Goal: Task Accomplishment & Management: Manage account settings

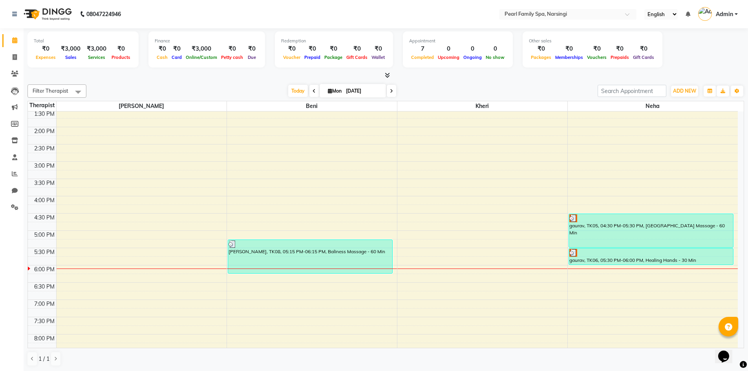
scroll to position [275, 0]
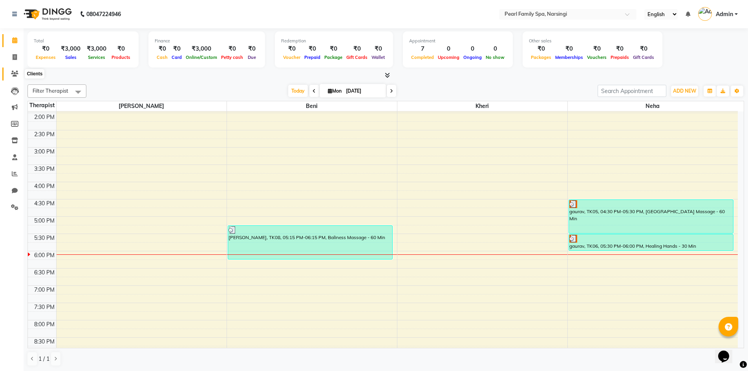
click at [9, 77] on span at bounding box center [15, 73] width 14 height 9
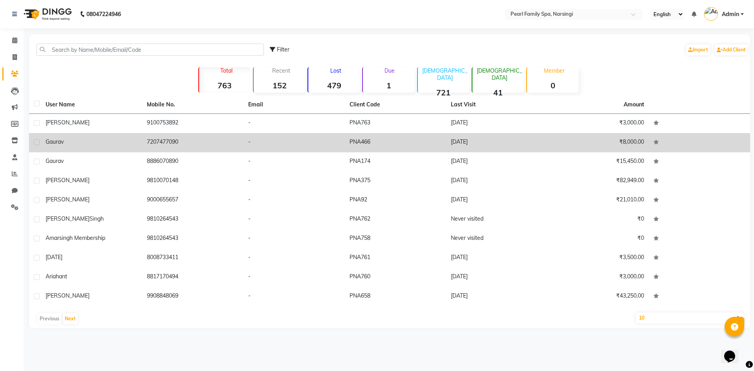
click at [80, 137] on td "gaurav" at bounding box center [91, 142] width 101 height 19
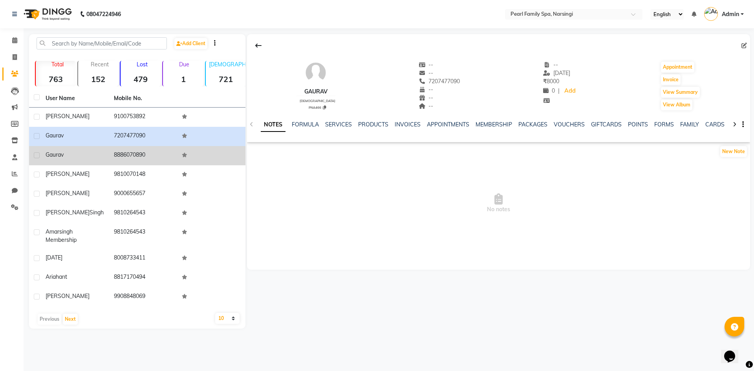
click at [119, 151] on td "8886070890" at bounding box center [143, 155] width 68 height 19
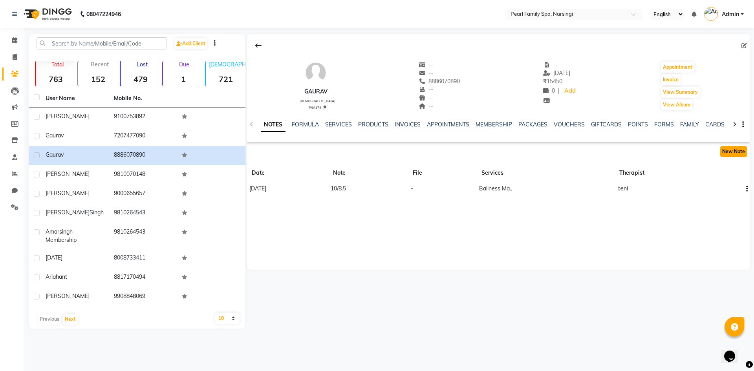
click at [742, 154] on button "New Note" at bounding box center [733, 151] width 27 height 11
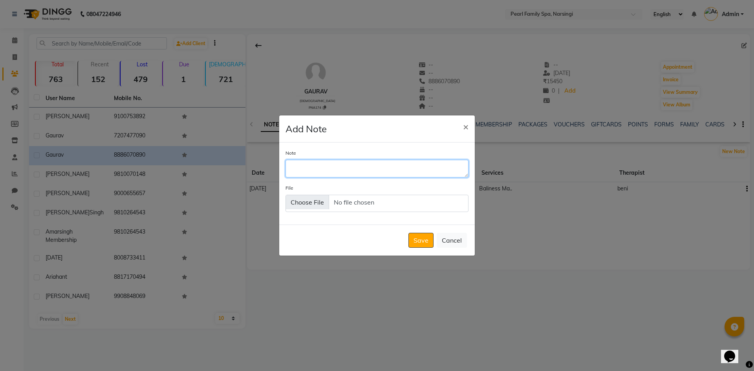
click at [459, 168] on textarea "Note" at bounding box center [376, 168] width 183 height 17
type textarea "10/6.5(he took scrub 30 min )"
click at [410, 241] on button "Save" at bounding box center [420, 240] width 25 height 15
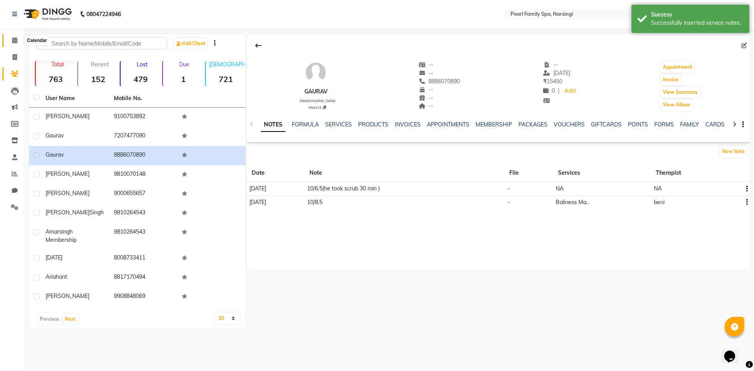
click at [13, 43] on icon at bounding box center [14, 40] width 5 height 6
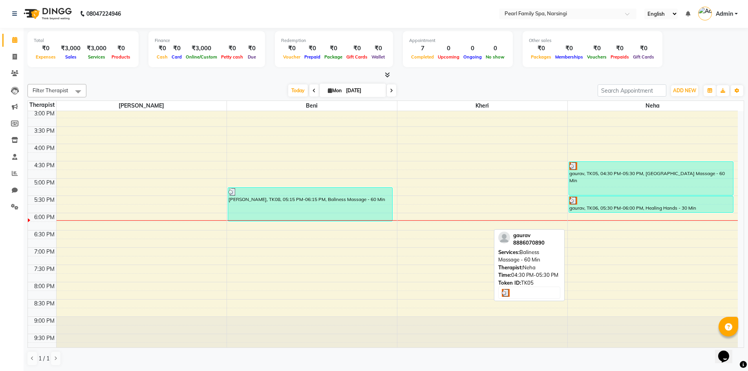
scroll to position [316, 0]
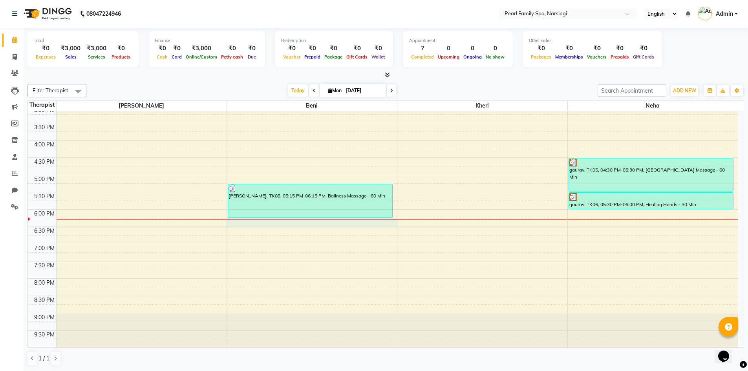
click at [239, 221] on div "6:00 AM 6:30 AM 7:00 AM 7:30 AM 8:00 AM 8:30 AM 9:00 AM 9:30 AM 10:00 AM 10:30 …" at bounding box center [383, 71] width 710 height 552
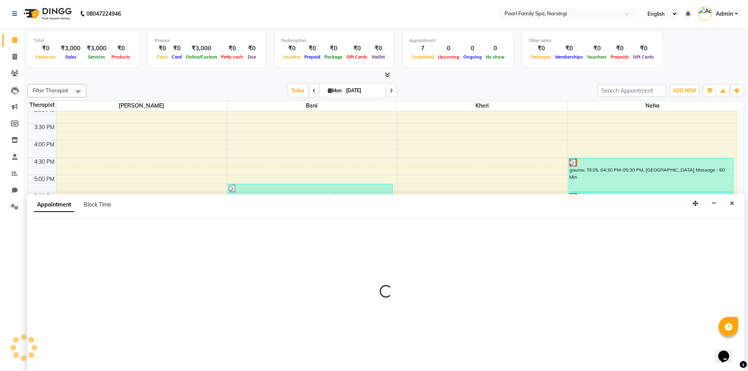
select select "87640"
select select "1095"
select select "tentative"
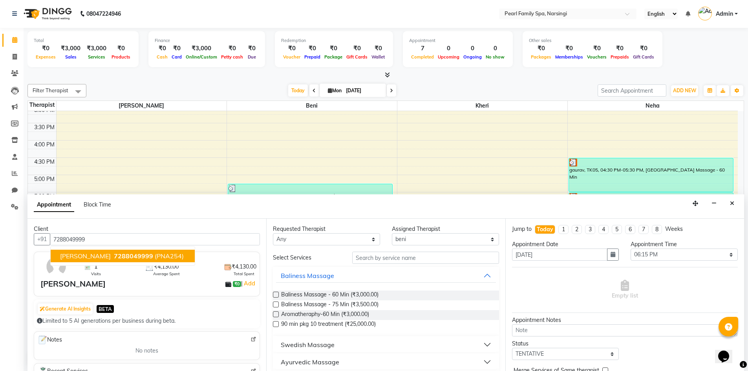
click at [155, 256] on span "(PNA254)" at bounding box center [169, 256] width 29 height 8
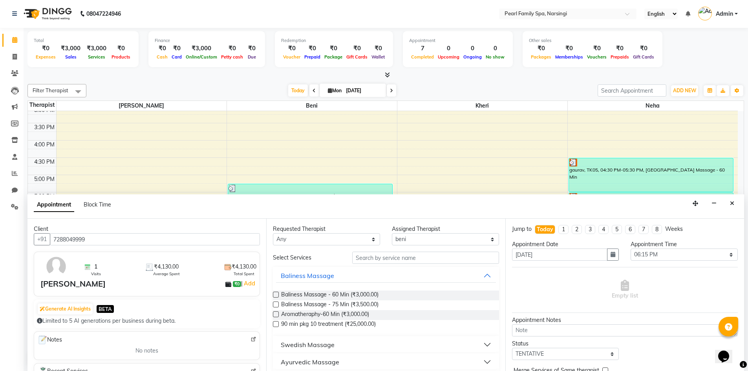
type input "7288049999"
click at [276, 295] on label at bounding box center [276, 295] width 6 height 6
click at [276, 295] on input "checkbox" at bounding box center [275, 295] width 5 height 5
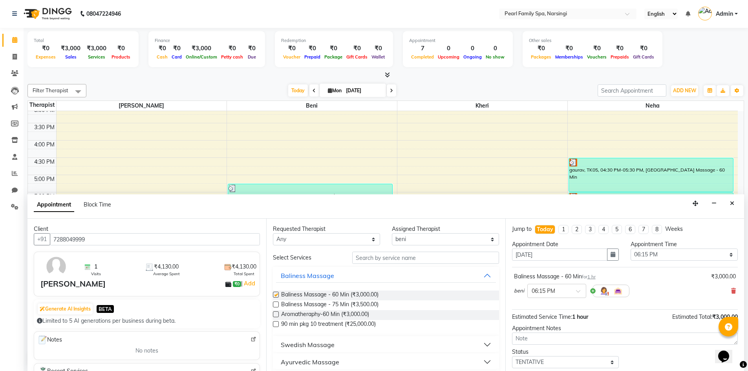
checkbox input "false"
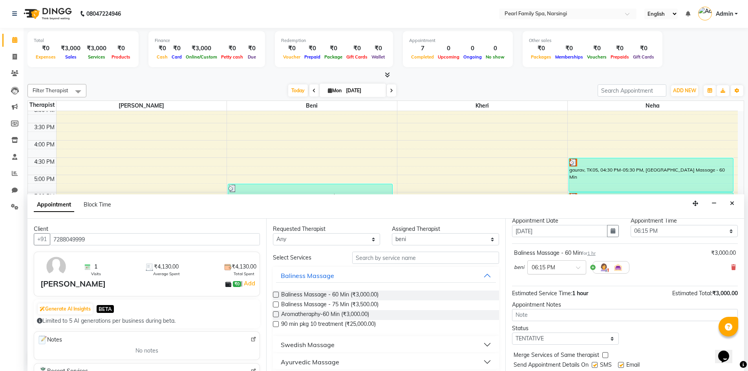
scroll to position [47, 0]
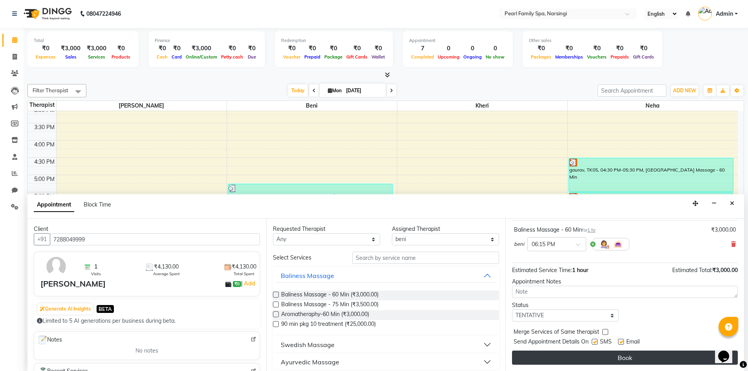
click at [545, 353] on button "Book" at bounding box center [625, 358] width 226 height 14
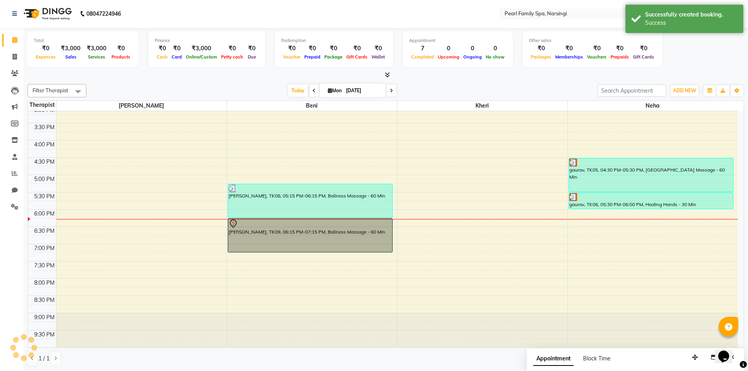
scroll to position [0, 0]
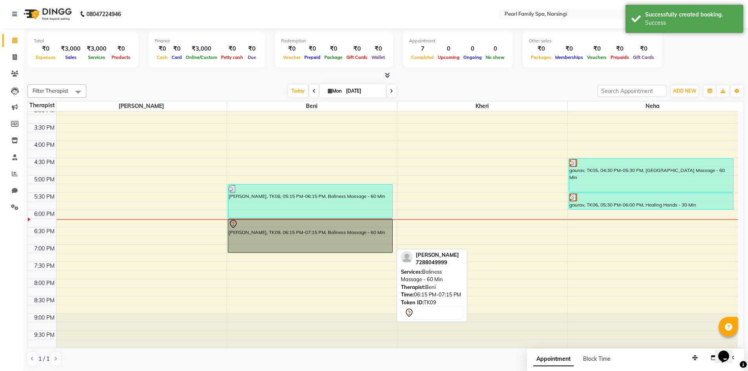
click at [330, 243] on div "[PERSON_NAME], TK09, 06:15 PM-07:15 PM, Baliness Massage - 60 Min" at bounding box center [310, 235] width 164 height 33
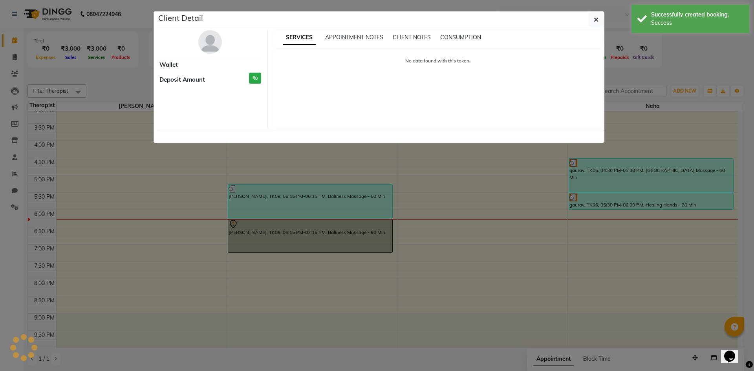
select select "7"
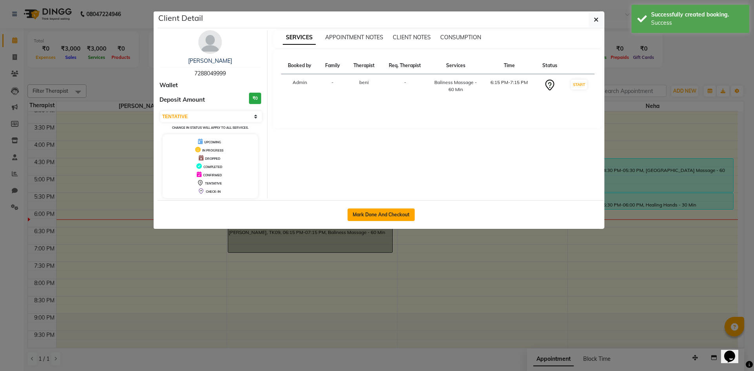
click at [358, 217] on button "Mark Done And Checkout" at bounding box center [380, 214] width 67 height 13
select select "service"
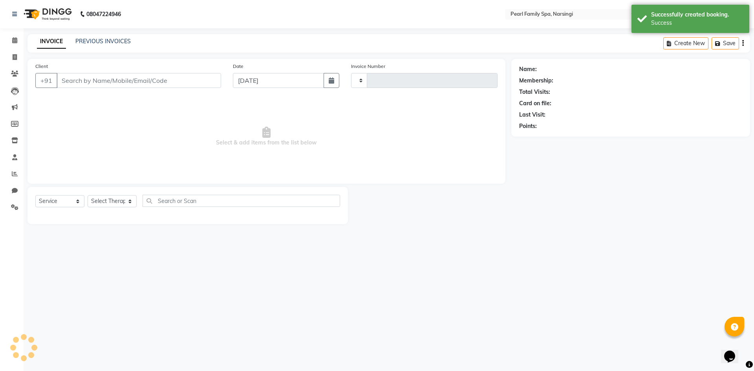
type input "0302"
select select "6217"
type input "7288049999"
select select "87640"
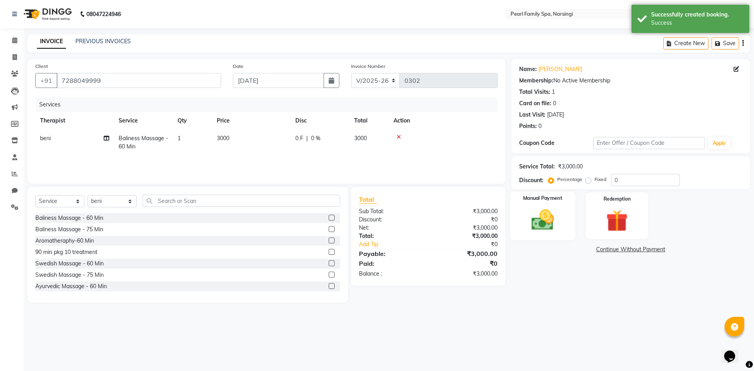
click at [538, 201] on label "Manual Payment" at bounding box center [542, 198] width 39 height 7
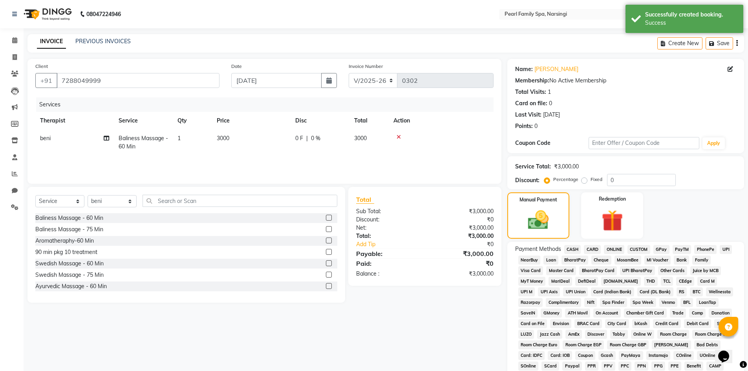
click at [723, 251] on span "UPI" at bounding box center [726, 249] width 12 height 9
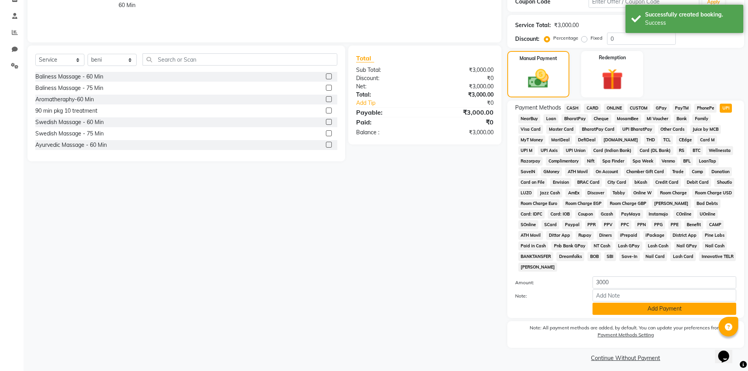
scroll to position [146, 0]
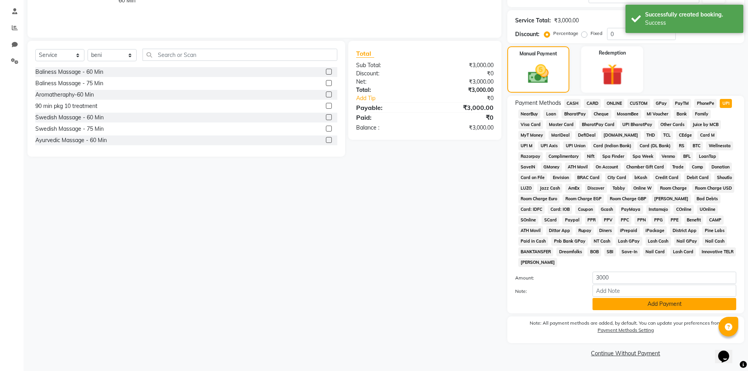
click at [621, 305] on button "Add Payment" at bounding box center [664, 304] width 144 height 12
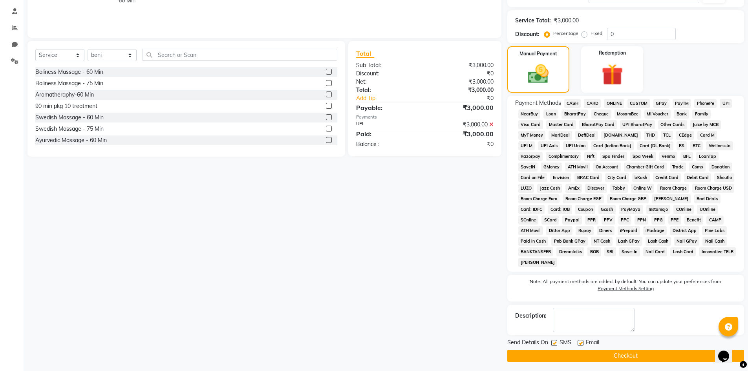
click at [540, 358] on button "Checkout" at bounding box center [625, 356] width 237 height 12
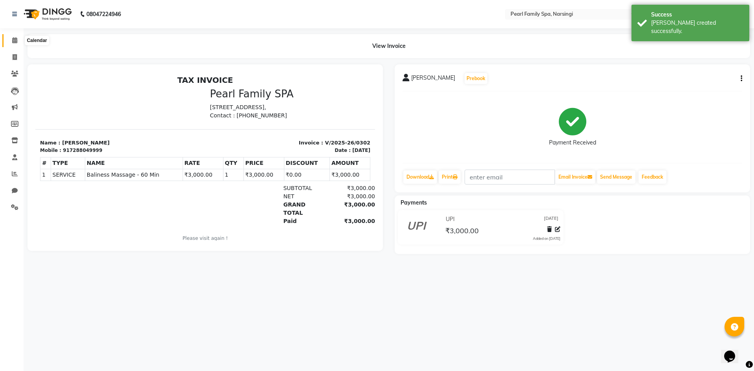
click at [17, 37] on icon at bounding box center [14, 40] width 5 height 6
